Goal: Book appointment/travel/reservation

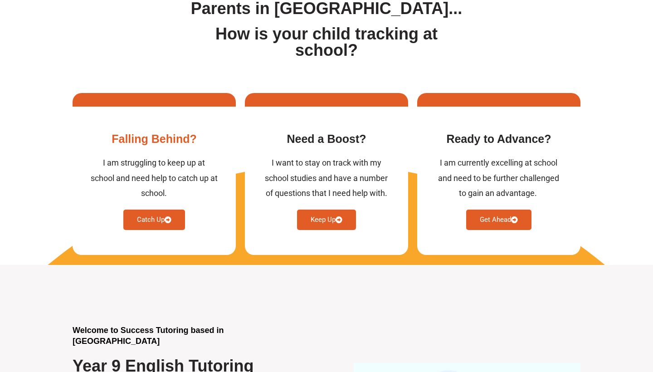
scroll to position [314, 0]
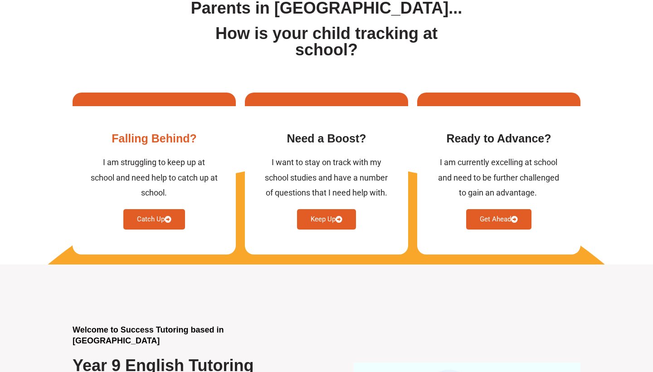
click at [170, 221] on icon at bounding box center [168, 219] width 7 height 7
click at [170, 219] on icon at bounding box center [168, 219] width 7 height 7
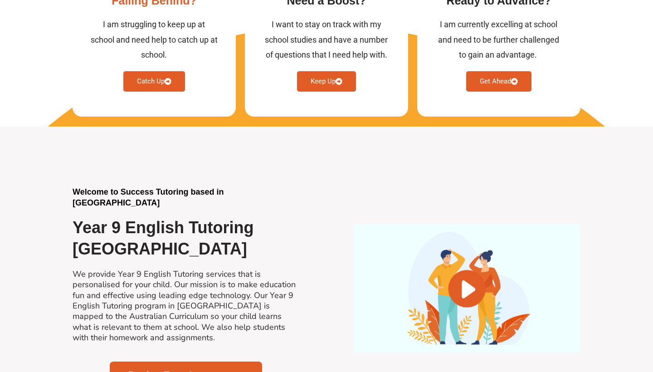
scroll to position [574, 0]
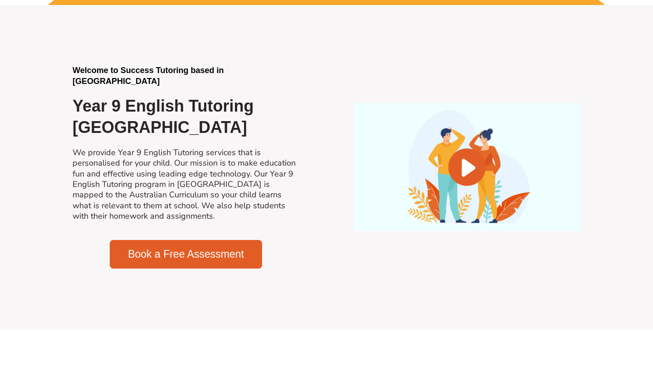
click at [201, 249] on span "Book a Free Assessment" at bounding box center [186, 254] width 116 height 10
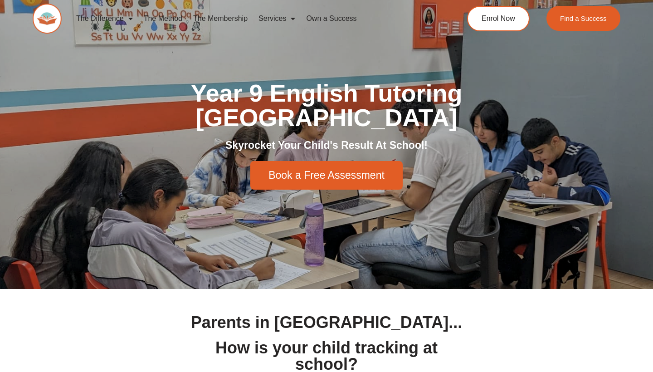
scroll to position [0, 0]
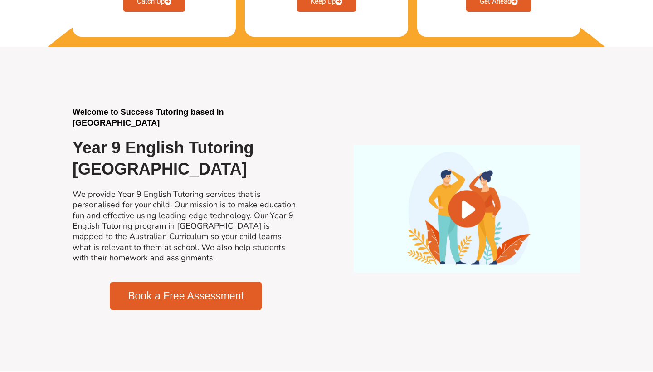
scroll to position [550, 0]
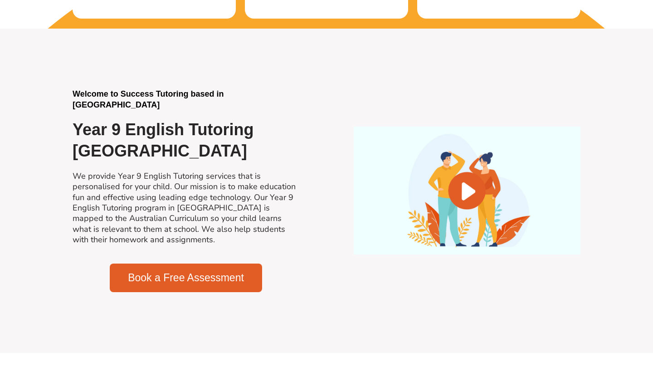
click at [183, 274] on span "Book a Free Assessment" at bounding box center [186, 278] width 116 height 10
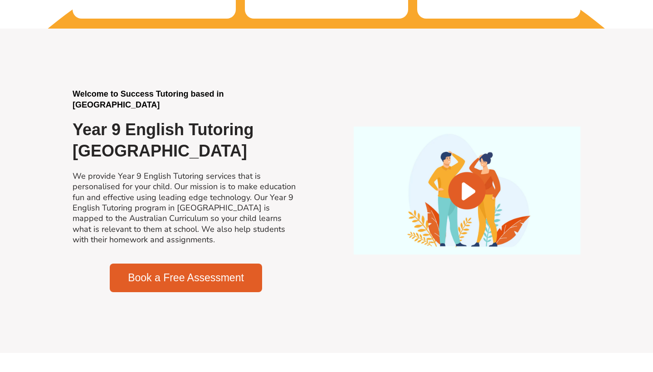
click at [183, 274] on span "Book a Free Assessment" at bounding box center [186, 278] width 116 height 10
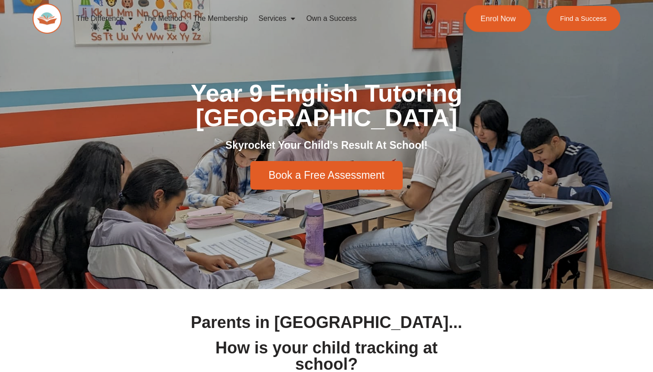
scroll to position [0, 0]
click at [502, 27] on link "Enrol Now" at bounding box center [499, 18] width 66 height 27
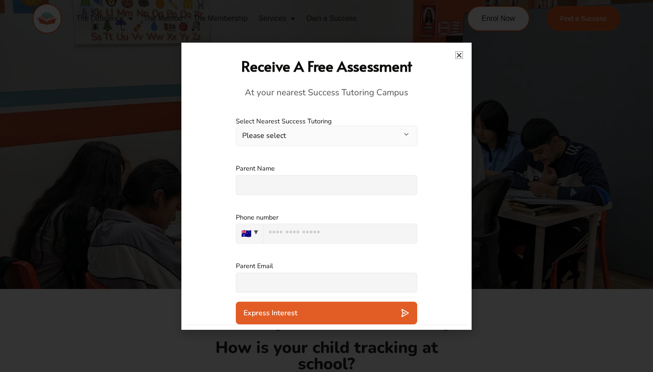
scroll to position [8, 0]
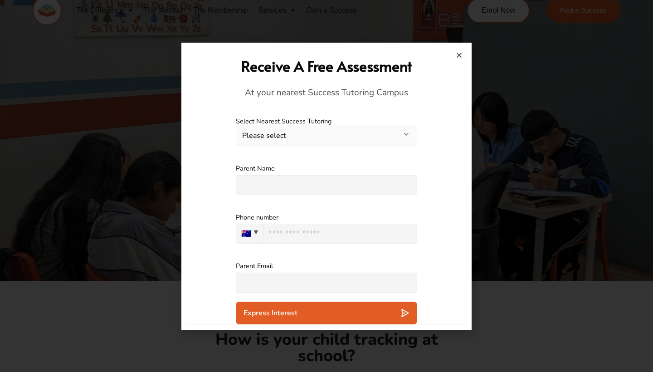
click at [361, 134] on button "Please select" at bounding box center [327, 136] width 182 height 20
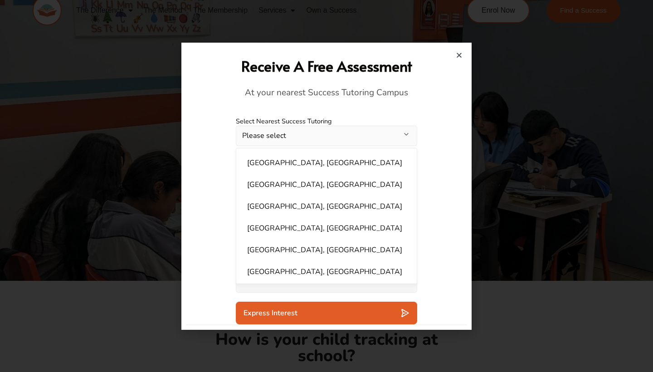
click at [341, 136] on button "Please select" at bounding box center [327, 136] width 182 height 20
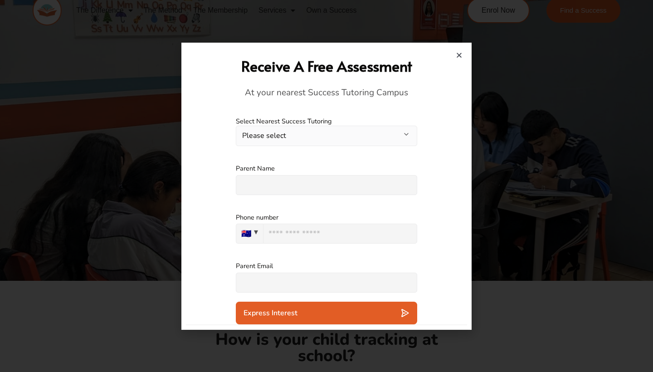
click at [341, 136] on button "Please select" at bounding box center [327, 136] width 182 height 20
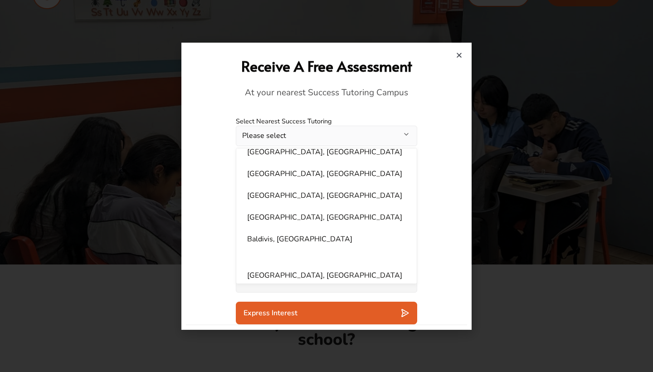
scroll to position [584, 0]
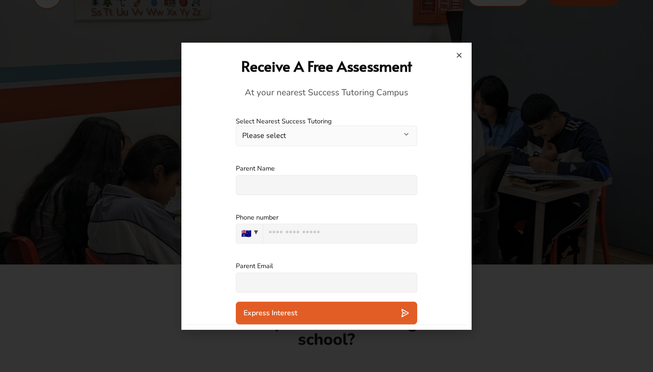
click at [416, 96] on h4 "At your nearest Success Tutoring Campus" at bounding box center [327, 93] width 272 height 12
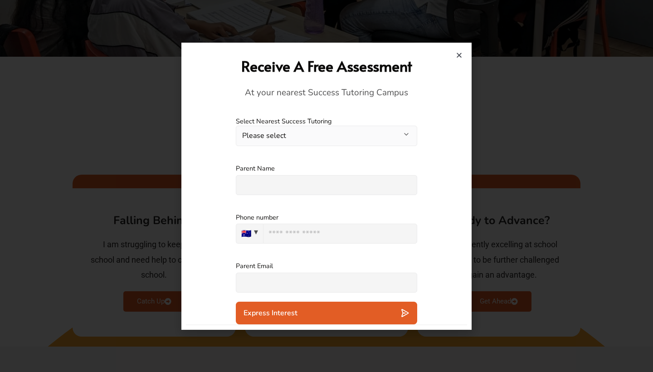
scroll to position [268, 0]
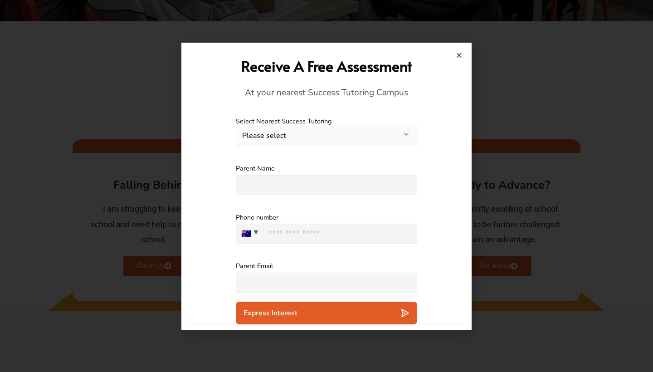
click at [455, 49] on div "Receive A Free Assessment At your nearest Success Tutoring Campus" at bounding box center [327, 77] width 272 height 61
click at [459, 56] on icon "Close" at bounding box center [459, 55] width 7 height 7
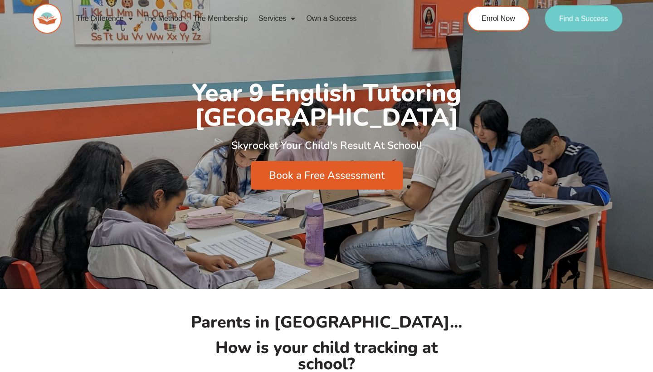
scroll to position [0, 0]
click at [581, 23] on link "Find a Success" at bounding box center [584, 18] width 78 height 26
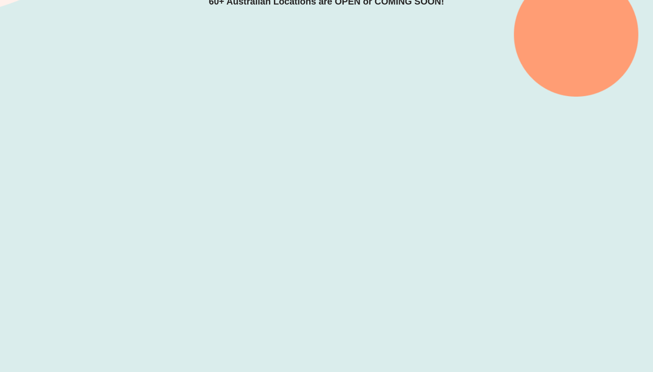
scroll to position [213, 0]
